Goal: Transaction & Acquisition: Purchase product/service

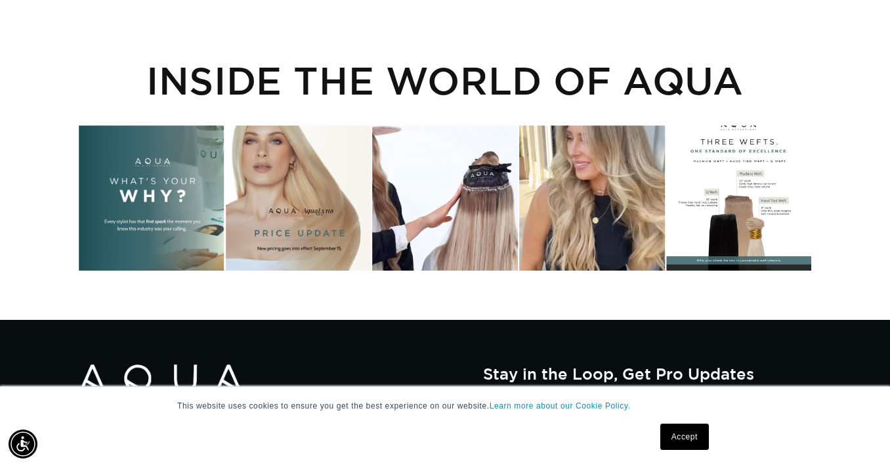
scroll to position [2136, 0]
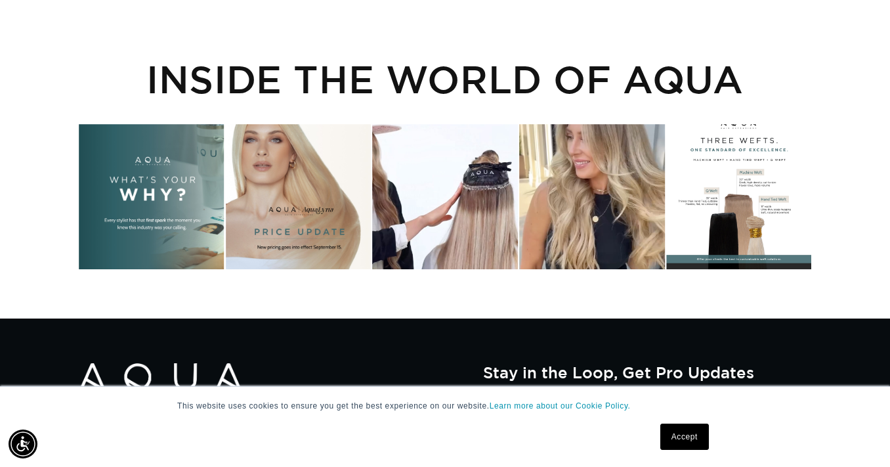
click at [752, 188] on div "Instagram post opens in a popup" at bounding box center [739, 197] width 146 height 146
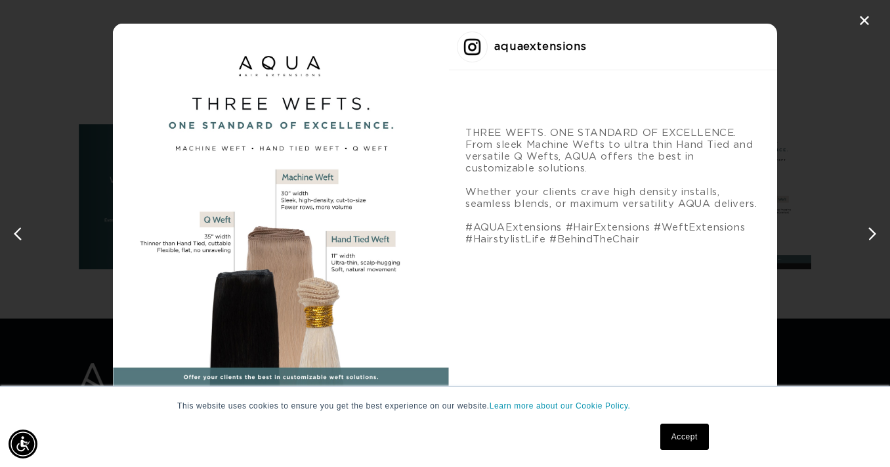
scroll to position [0, 797]
click at [860, 20] on div "✕" at bounding box center [864, 21] width 20 height 20
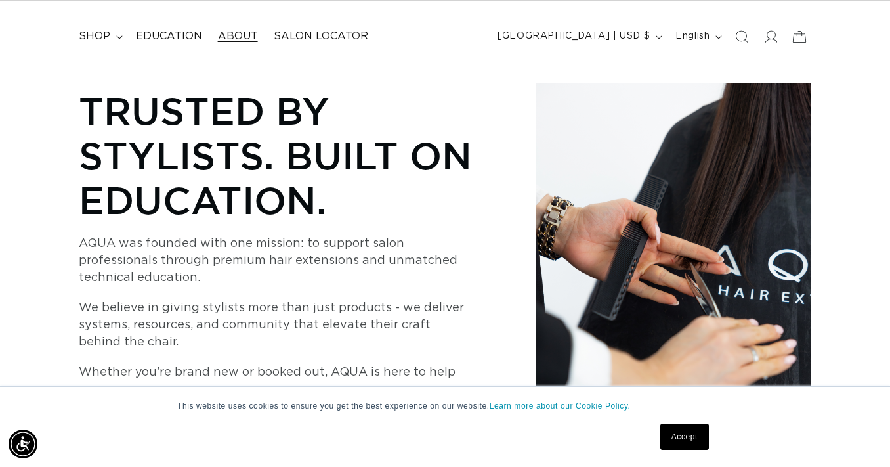
scroll to position [0, 0]
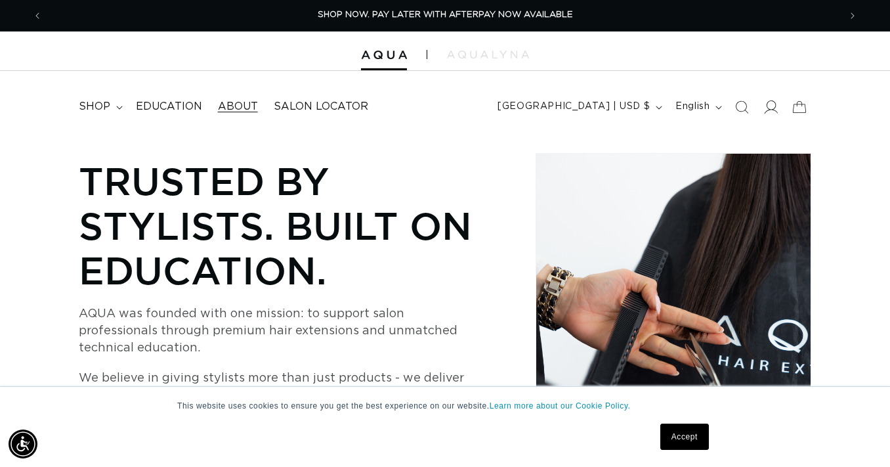
click at [770, 111] on icon at bounding box center [771, 107] width 14 height 14
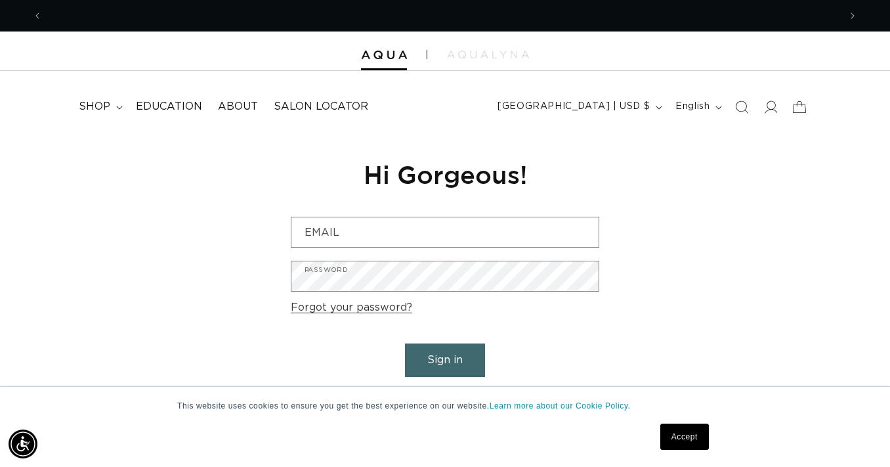
scroll to position [0, 1593]
click at [690, 438] on link "Accept" at bounding box center [684, 436] width 49 height 26
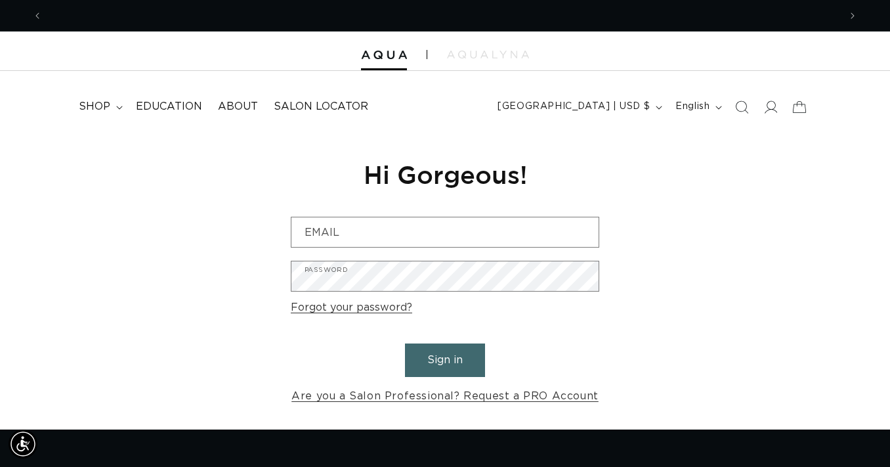
scroll to position [0, 0]
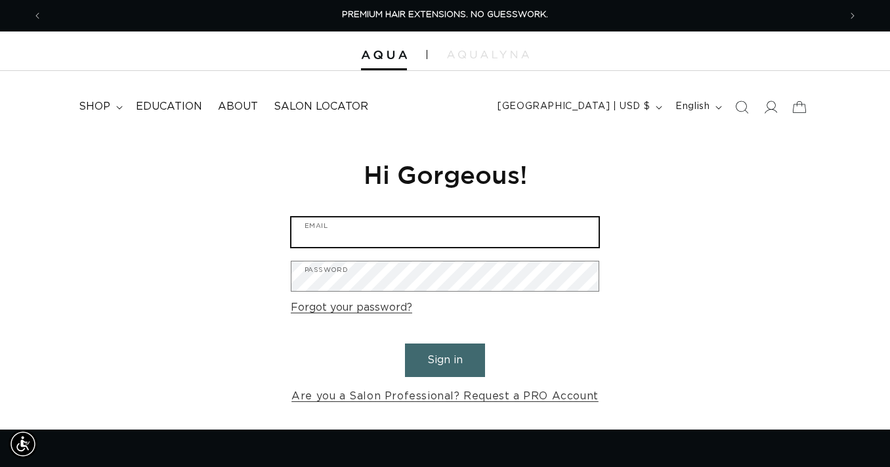
click at [430, 232] on input "Email" at bounding box center [444, 232] width 307 height 30
type input "lsheperdaba@gmail.com"
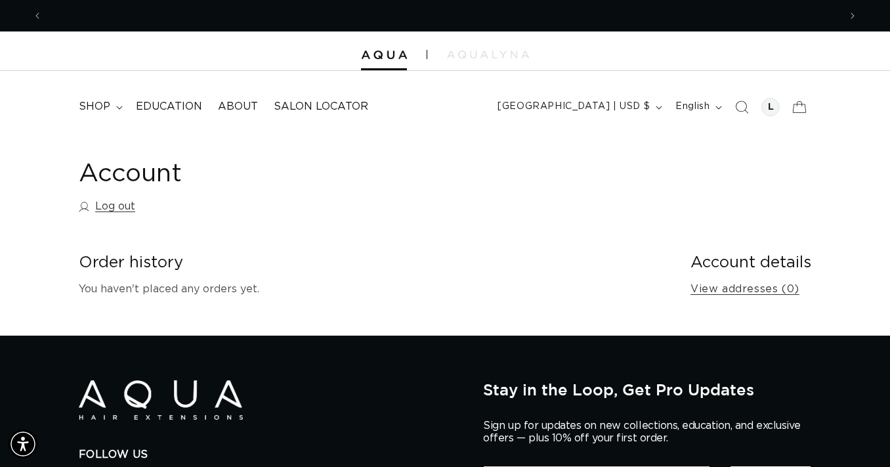
scroll to position [0, 797]
click at [116, 107] on icon at bounding box center [119, 108] width 7 height 4
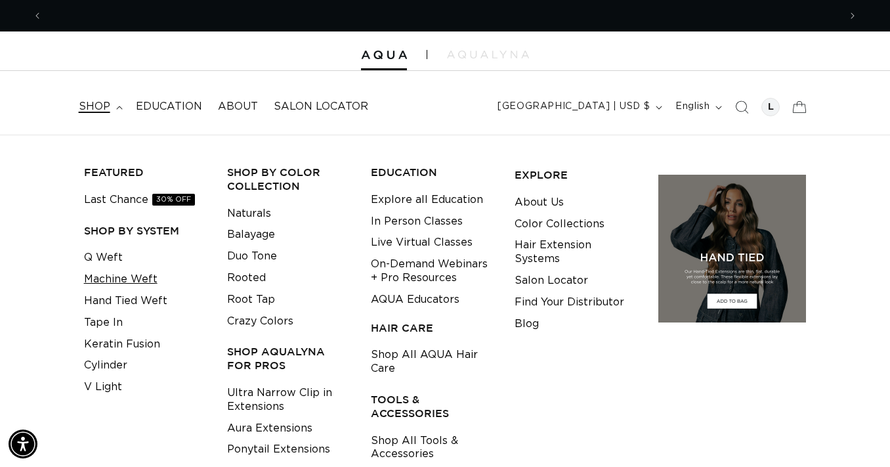
scroll to position [0, 1593]
click at [133, 282] on link "Machine Weft" at bounding box center [120, 279] width 73 height 22
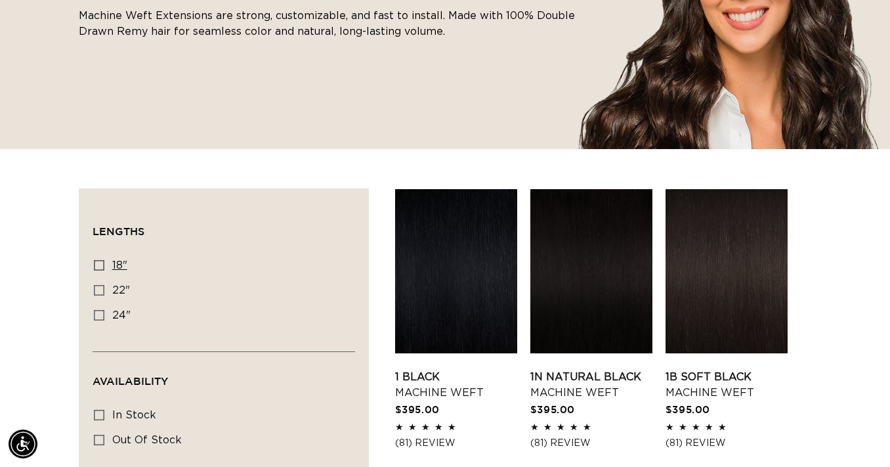
scroll to position [0, 797]
click at [108, 268] on label "18" 18" (41 products)" at bounding box center [220, 265] width 252 height 25
click at [104, 268] on input "18" 18" (41 products)" at bounding box center [99, 265] width 10 height 10
checkbox input "true"
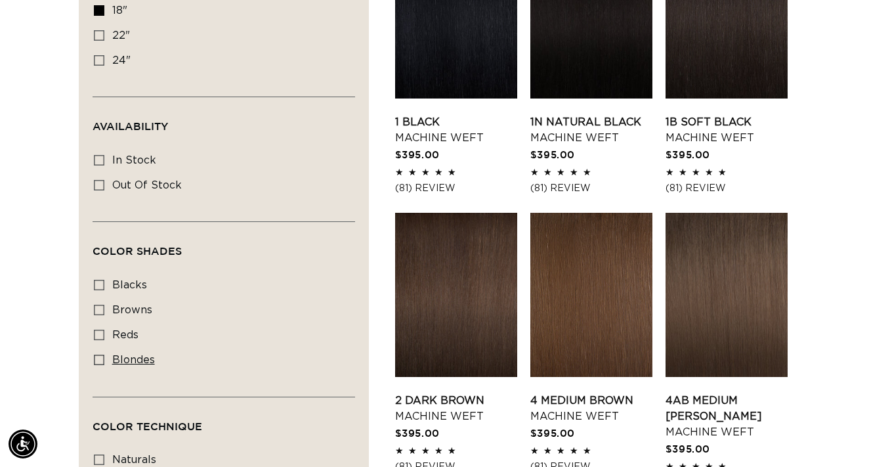
scroll to position [537, 0]
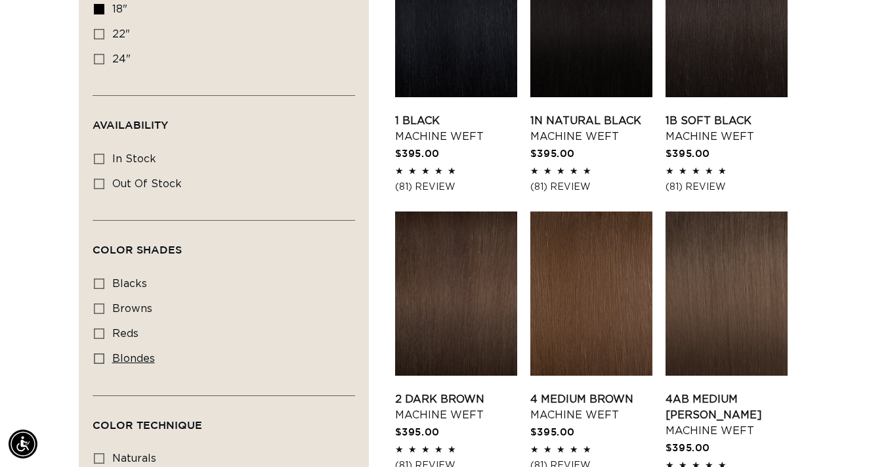
click at [138, 359] on span "blondes" at bounding box center [133, 358] width 43 height 10
click at [104, 359] on input "blondes blondes (20 products)" at bounding box center [99, 358] width 10 height 10
checkbox input "true"
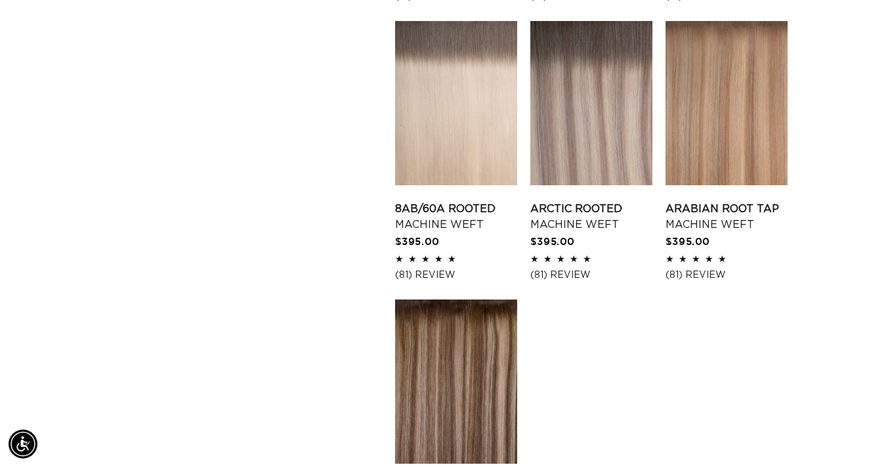
scroll to position [1569, 0]
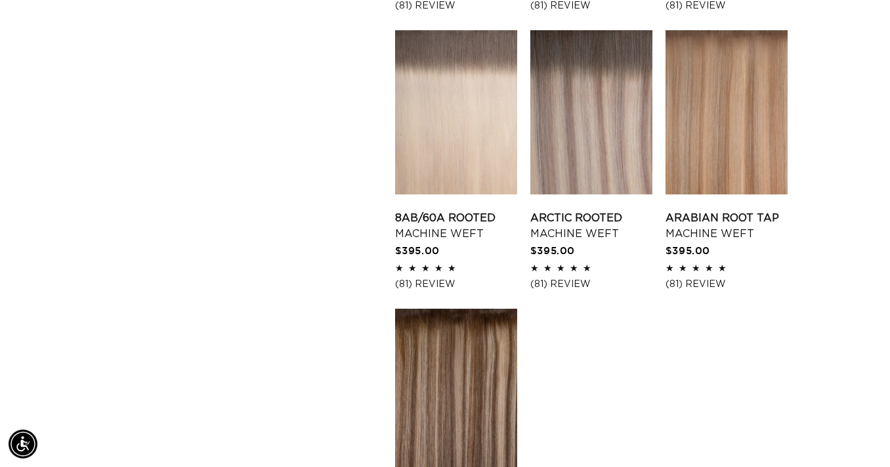
click at [503, 210] on link "8AB/60A Rooted Machine Weft" at bounding box center [456, 225] width 122 height 31
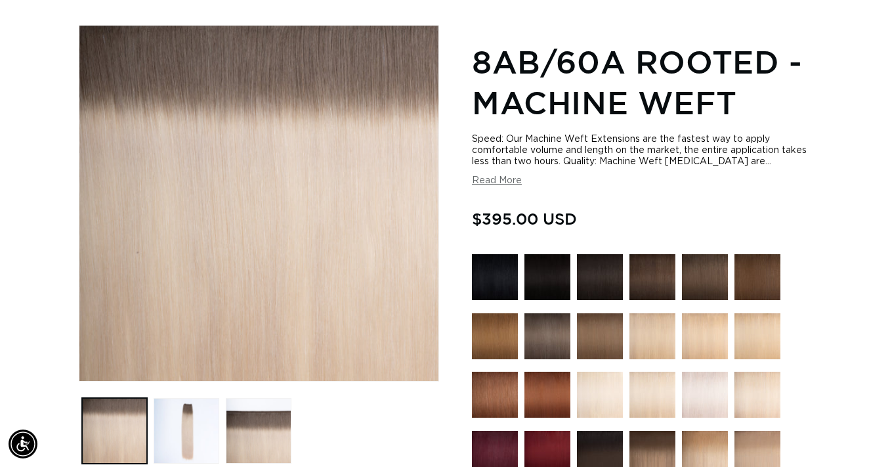
scroll to position [158, 0]
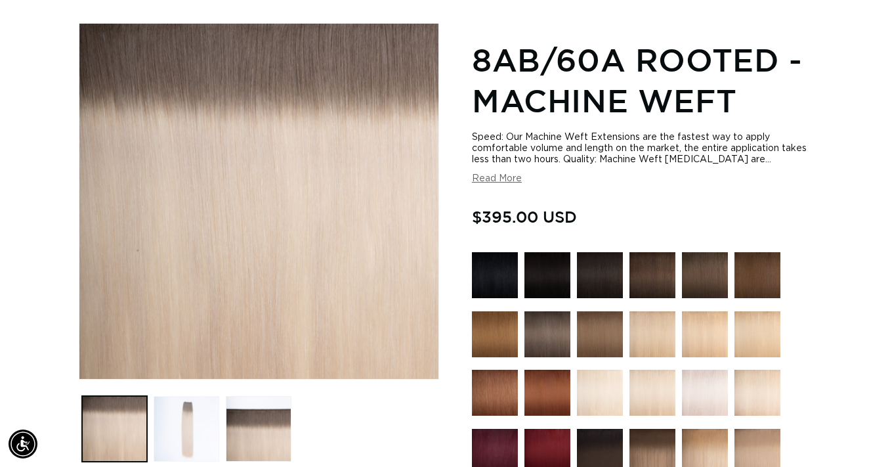
click at [203, 430] on button "Load image 2 in gallery view" at bounding box center [187, 429] width 66 height 66
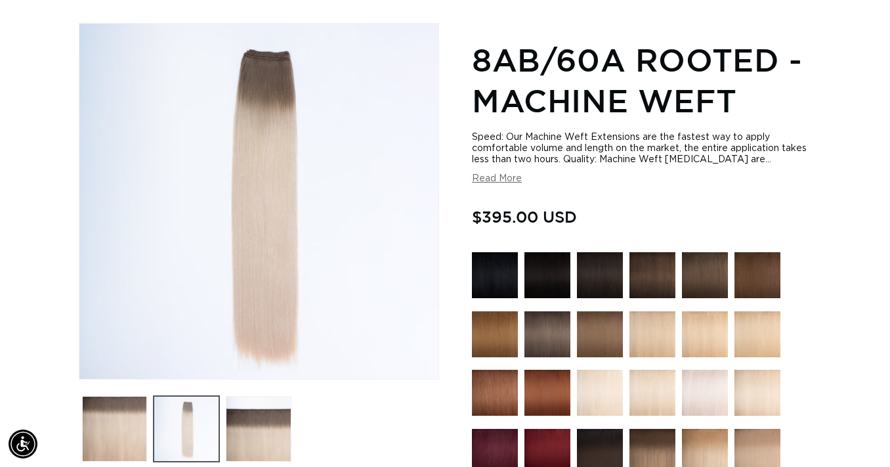
scroll to position [0, 797]
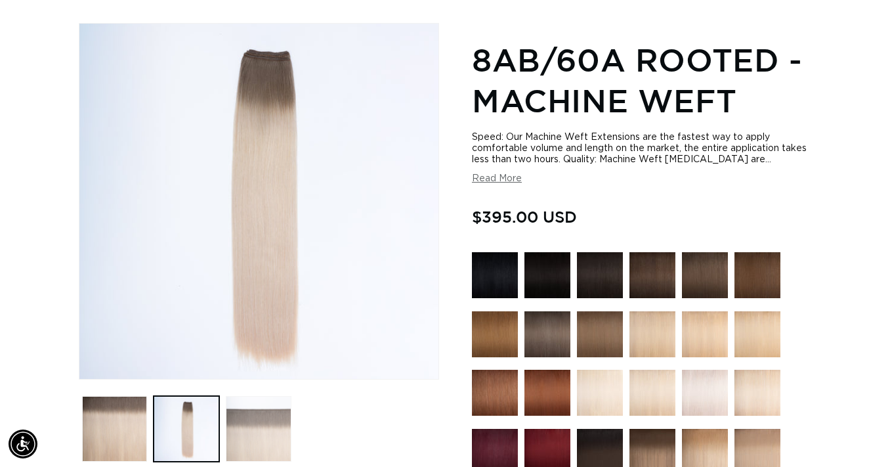
click at [266, 430] on button "Load image 3 in gallery view" at bounding box center [259, 429] width 66 height 66
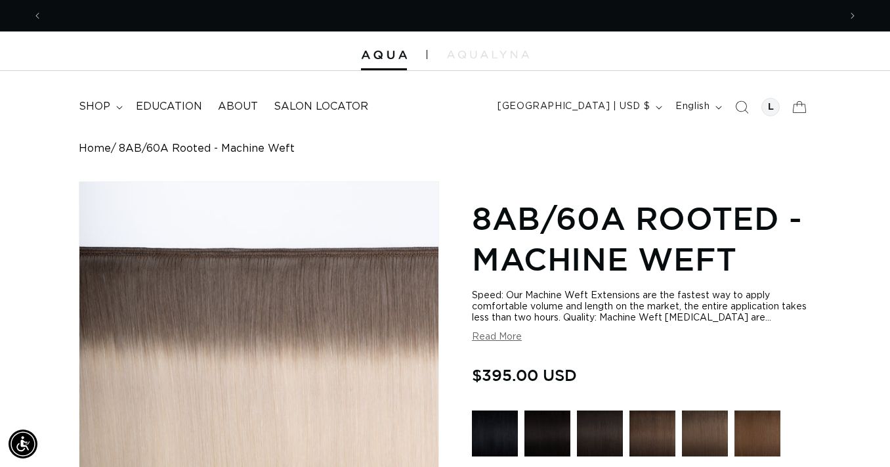
scroll to position [0, 1593]
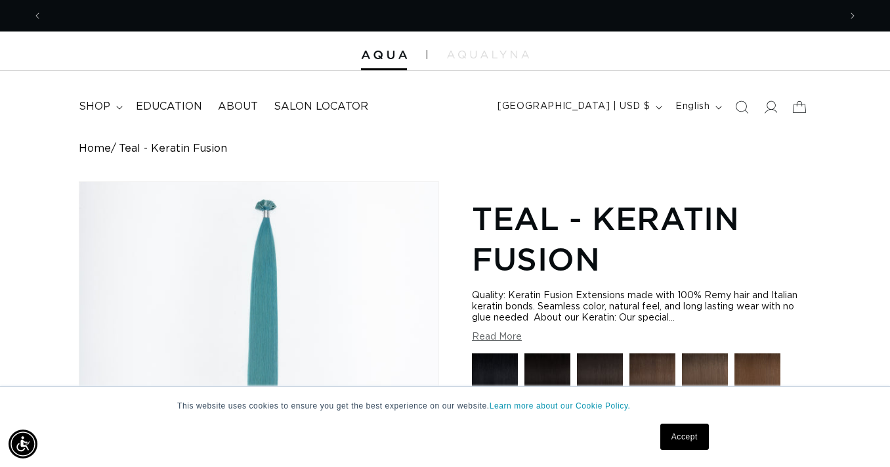
scroll to position [0, 797]
